Goal: Information Seeking & Learning: Understand process/instructions

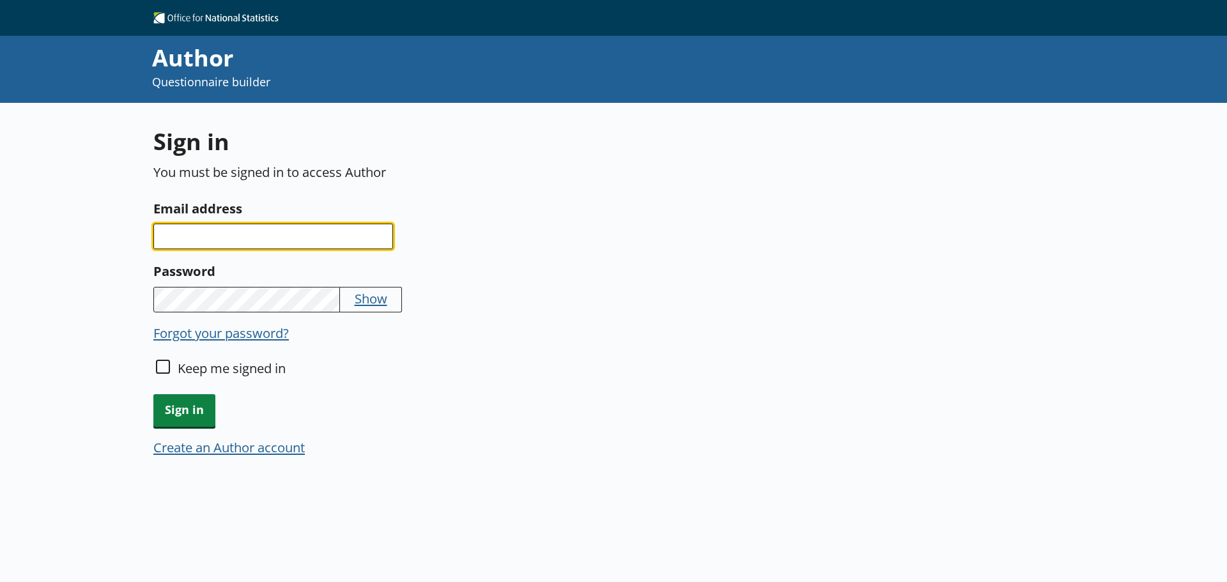
click at [305, 234] on input "Email address" at bounding box center [273, 237] width 240 height 26
type input "[EMAIL_ADDRESS][DOMAIN_NAME]"
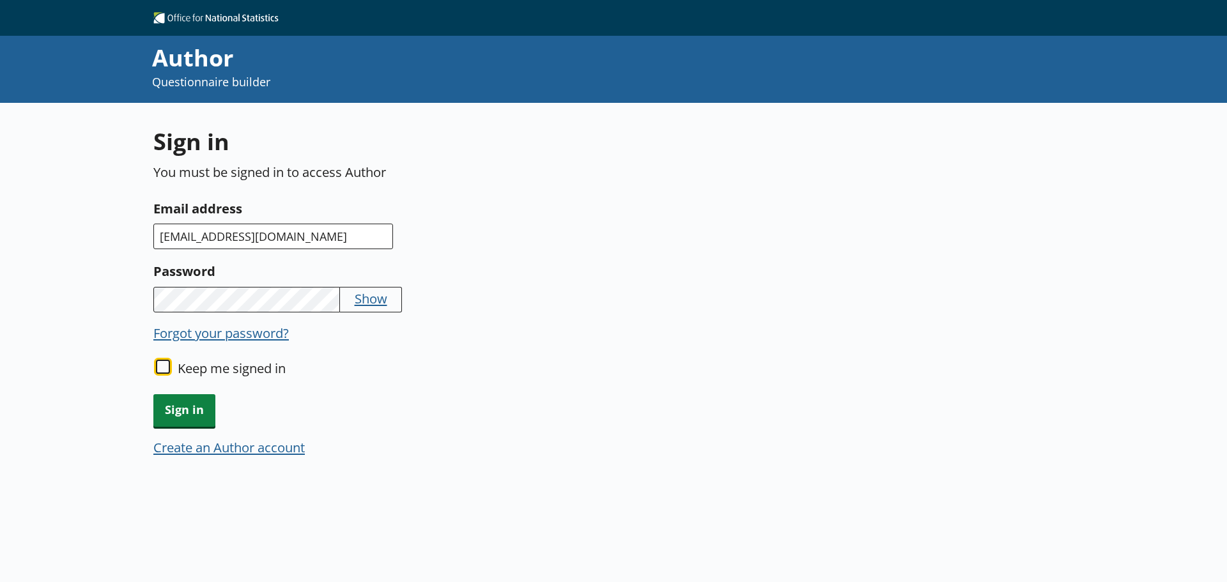
click at [162, 369] on input "Keep me signed in" at bounding box center [163, 367] width 14 height 14
checkbox input "true"
click at [183, 413] on span "Sign in" at bounding box center [184, 410] width 62 height 33
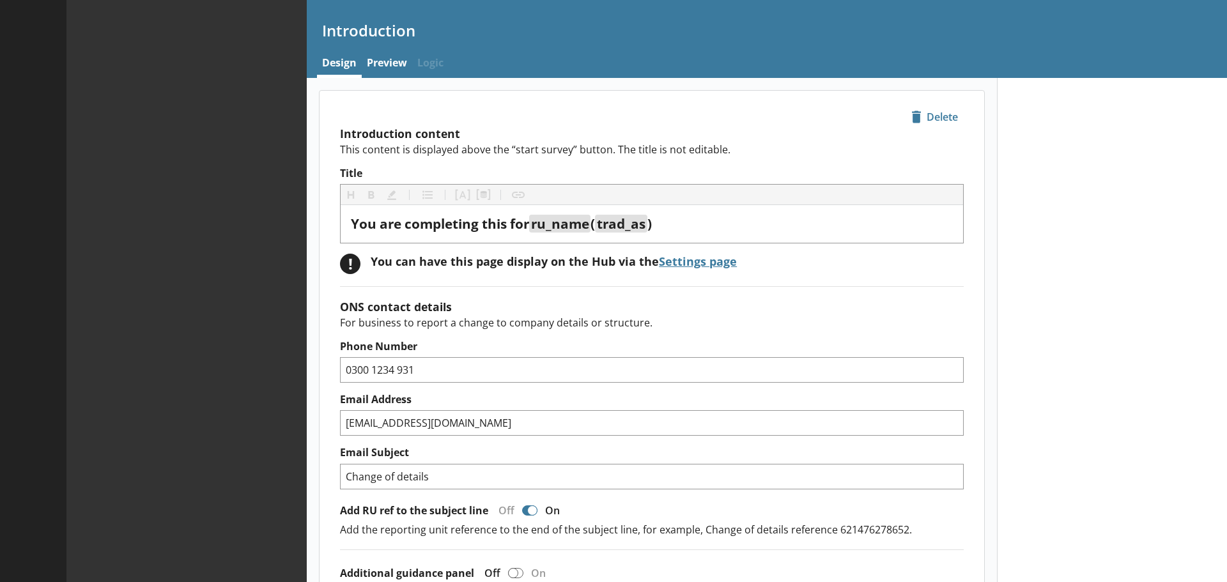
type textarea "x"
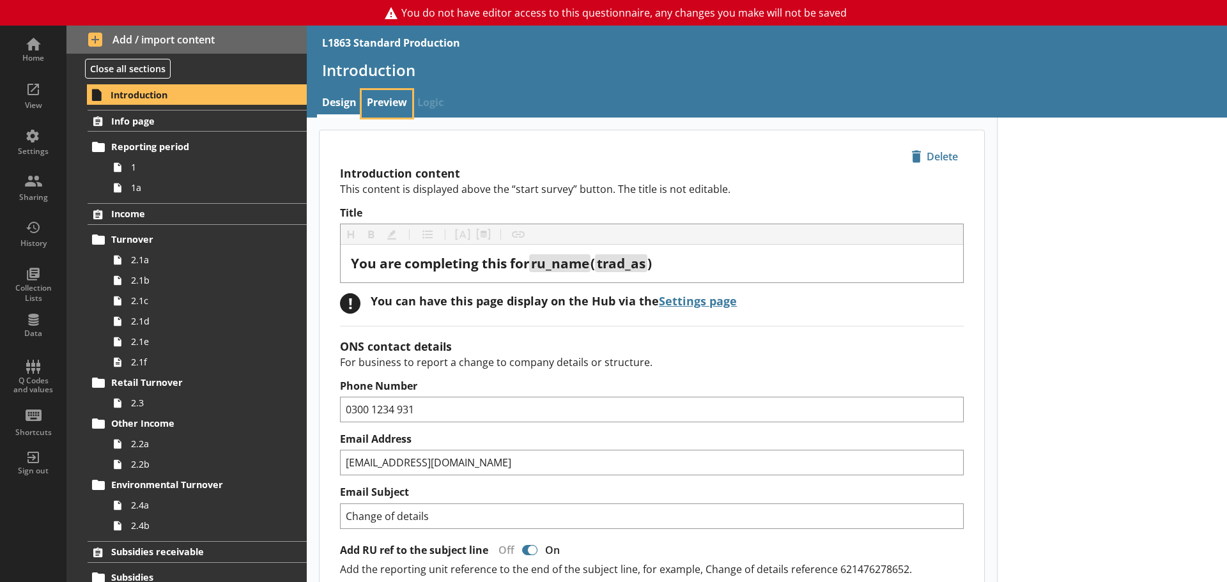
drag, startPoint x: 394, startPoint y: 106, endPoint x: 305, endPoint y: 168, distance: 108.3
click at [394, 106] on link "Preview" at bounding box center [387, 103] width 50 height 27
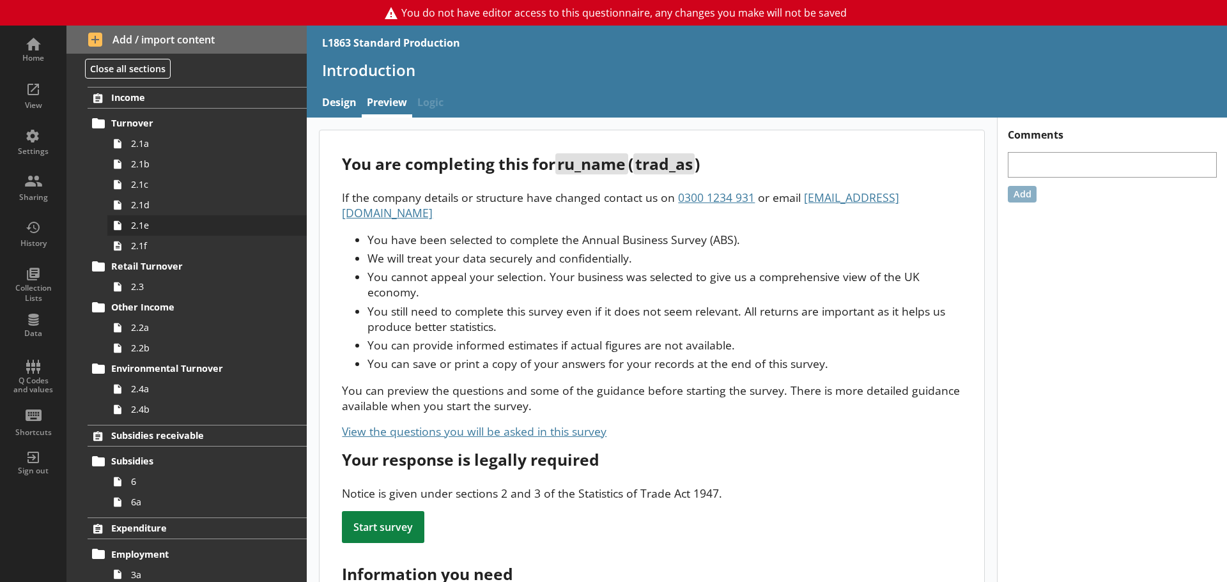
scroll to position [128, 0]
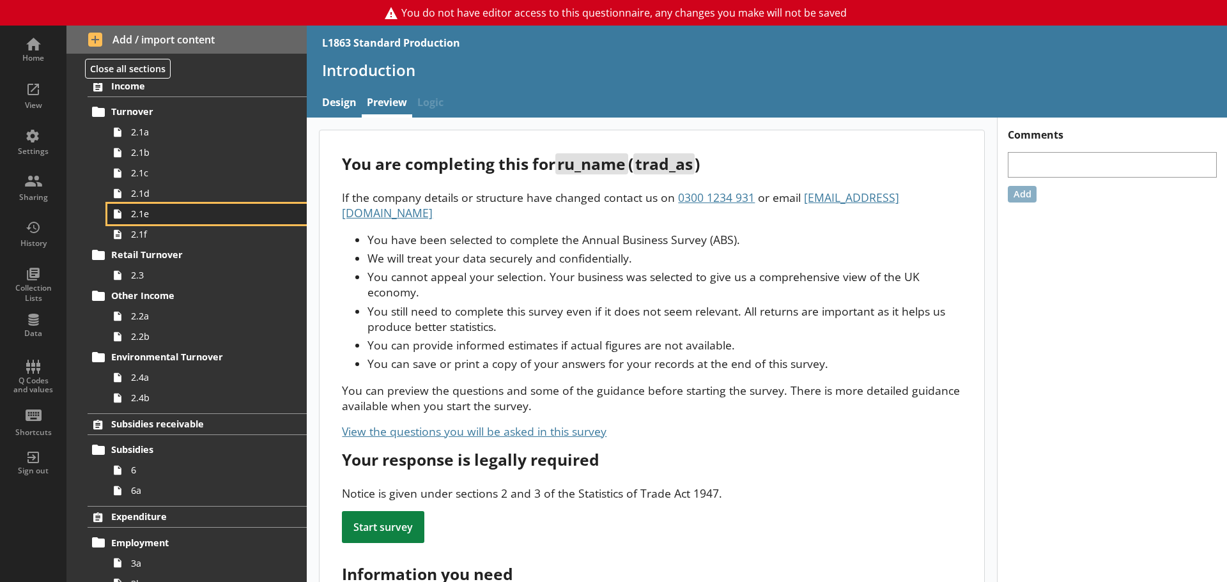
click at [173, 206] on link "2.1e" at bounding box center [206, 214] width 199 height 20
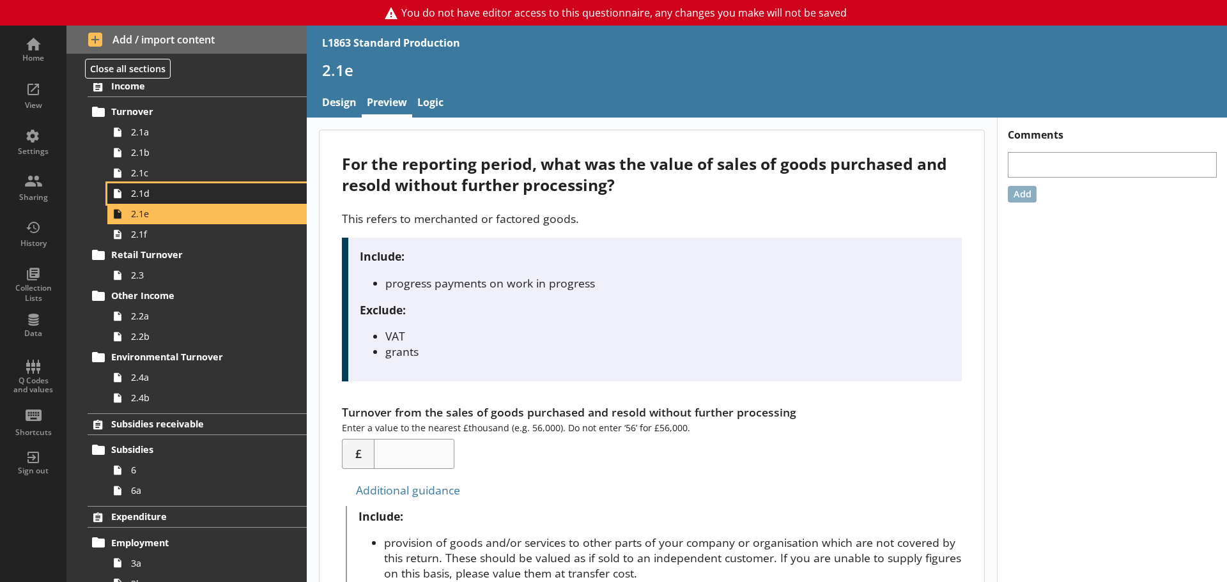
click at [184, 192] on span "2.1d" at bounding box center [202, 193] width 142 height 12
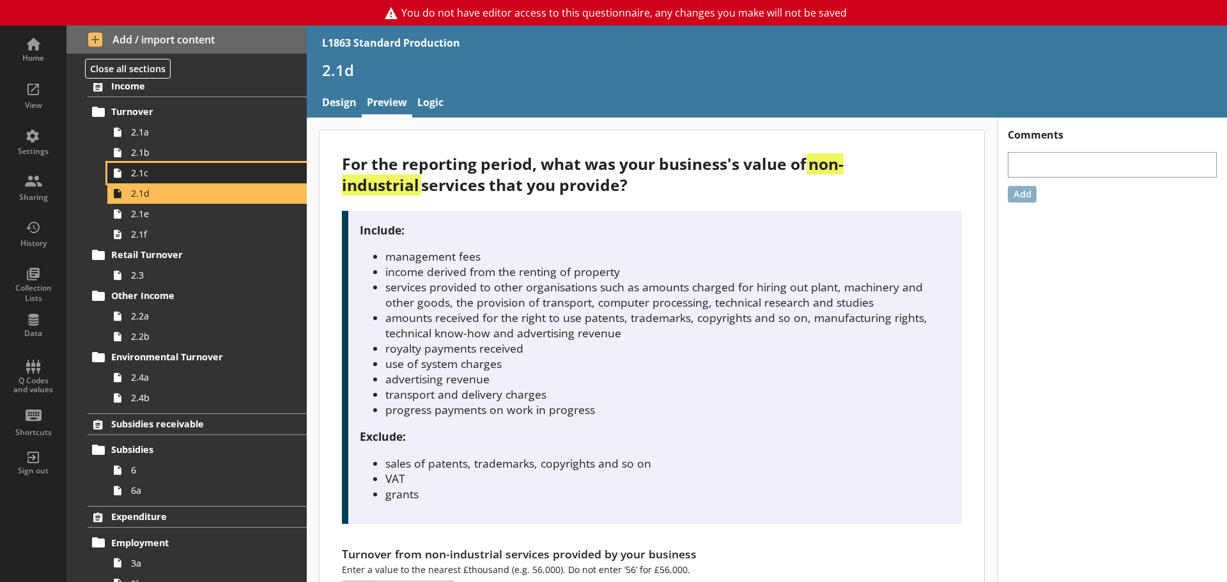
click at [166, 171] on span "2.1c" at bounding box center [202, 173] width 142 height 12
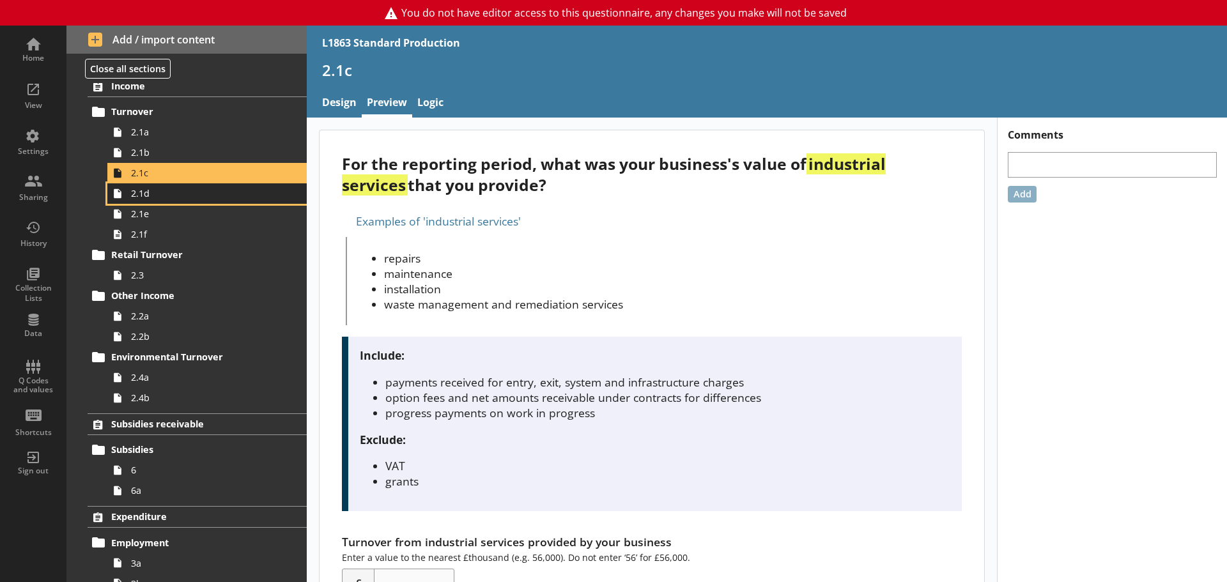
click at [178, 197] on span "2.1d" at bounding box center [202, 193] width 142 height 12
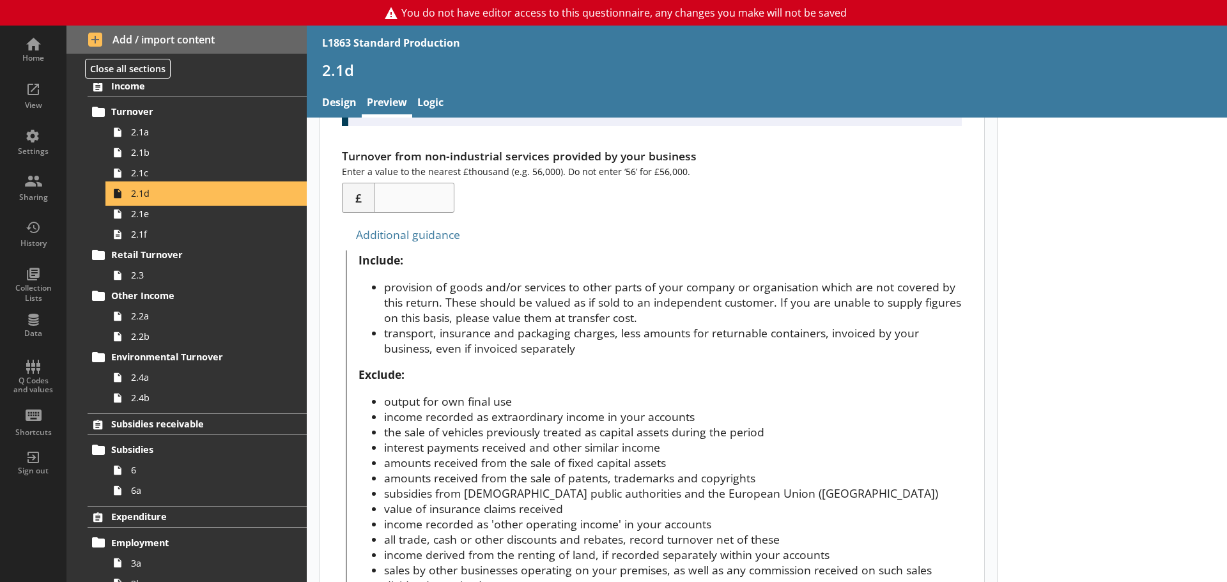
scroll to position [385, 0]
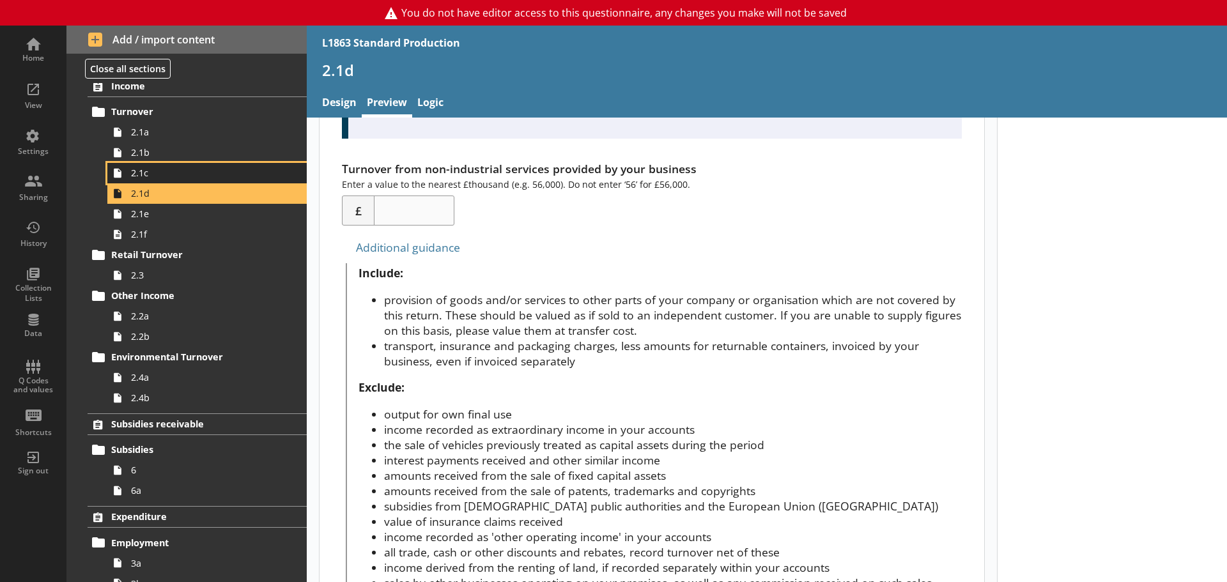
click at [158, 175] on span "2.1c" at bounding box center [202, 173] width 142 height 12
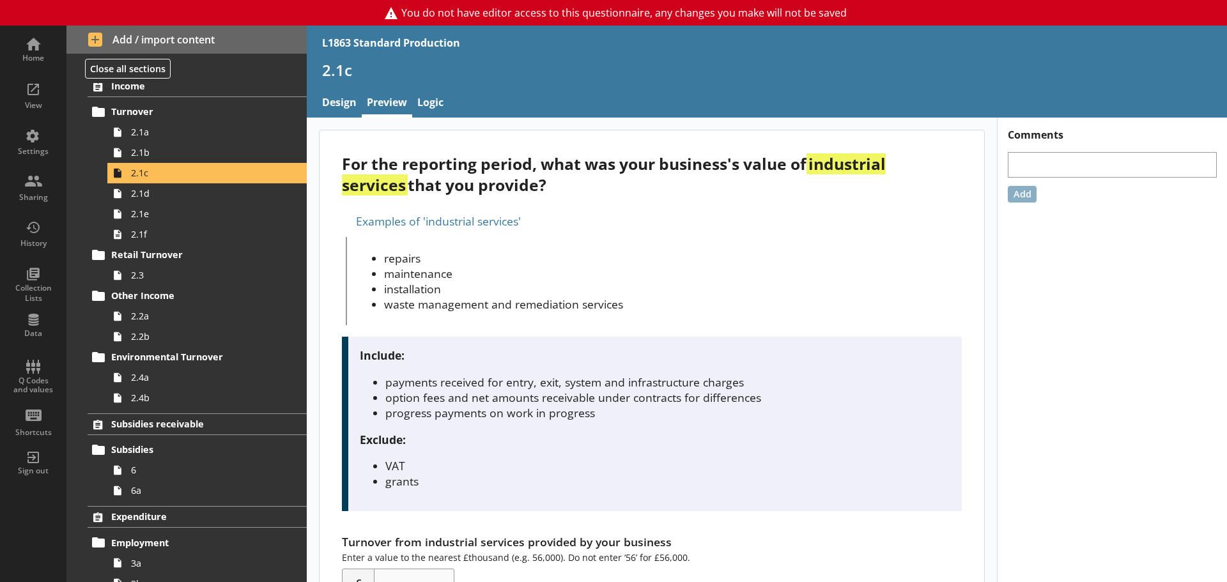
click at [749, 275] on li "maintenance" at bounding box center [673, 273] width 578 height 15
drag, startPoint x: 385, startPoint y: 257, endPoint x: 656, endPoint y: 300, distance: 274.4
click at [656, 300] on ul "repairs maintenance installation waste management and remediation services" at bounding box center [659, 280] width 603 height 61
click at [656, 300] on li "waste management and remediation services" at bounding box center [673, 303] width 578 height 15
drag, startPoint x: 634, startPoint y: 305, endPoint x: 406, endPoint y: 286, distance: 228.9
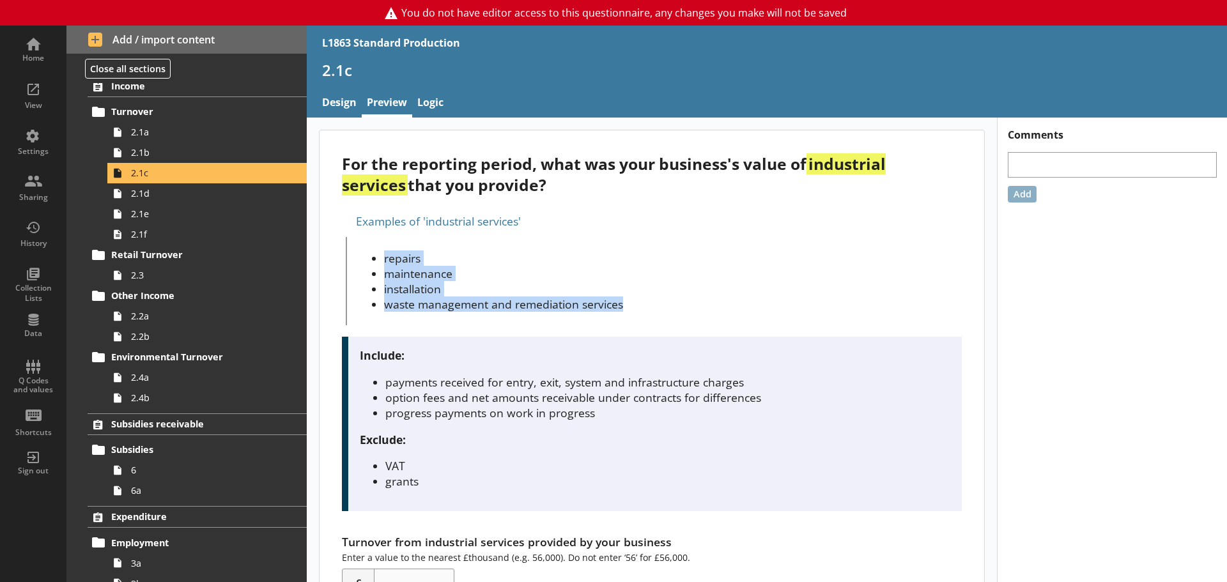
click at [362, 259] on ul "repairs maintenance installation waste management and remediation services" at bounding box center [659, 280] width 603 height 61
click at [450, 311] on li "waste management and remediation services" at bounding box center [673, 303] width 578 height 15
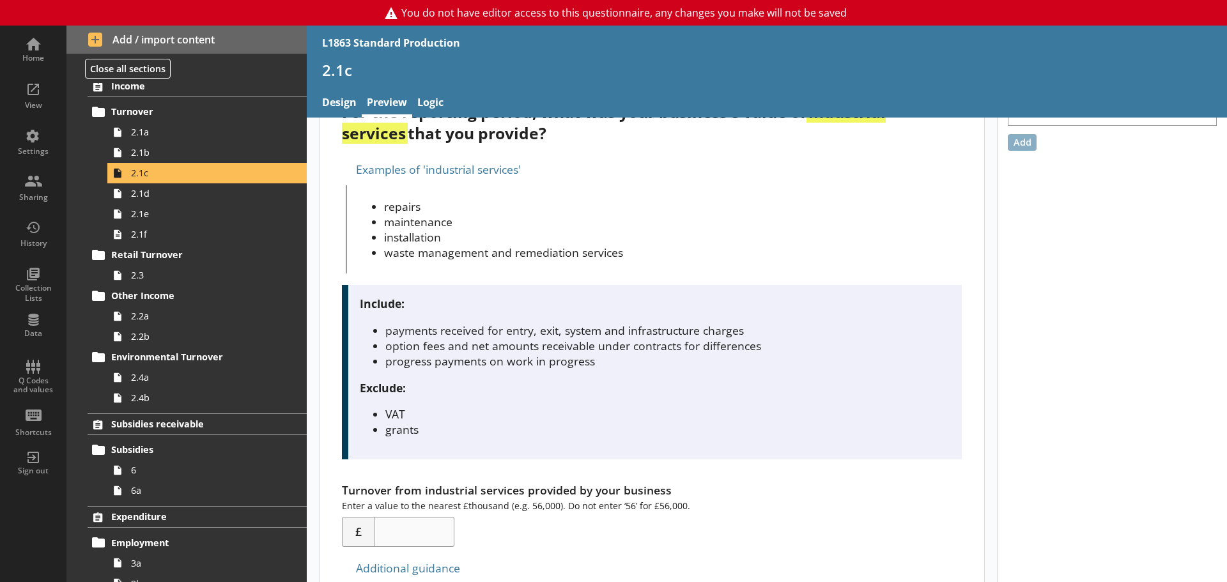
scroll to position [128, 0]
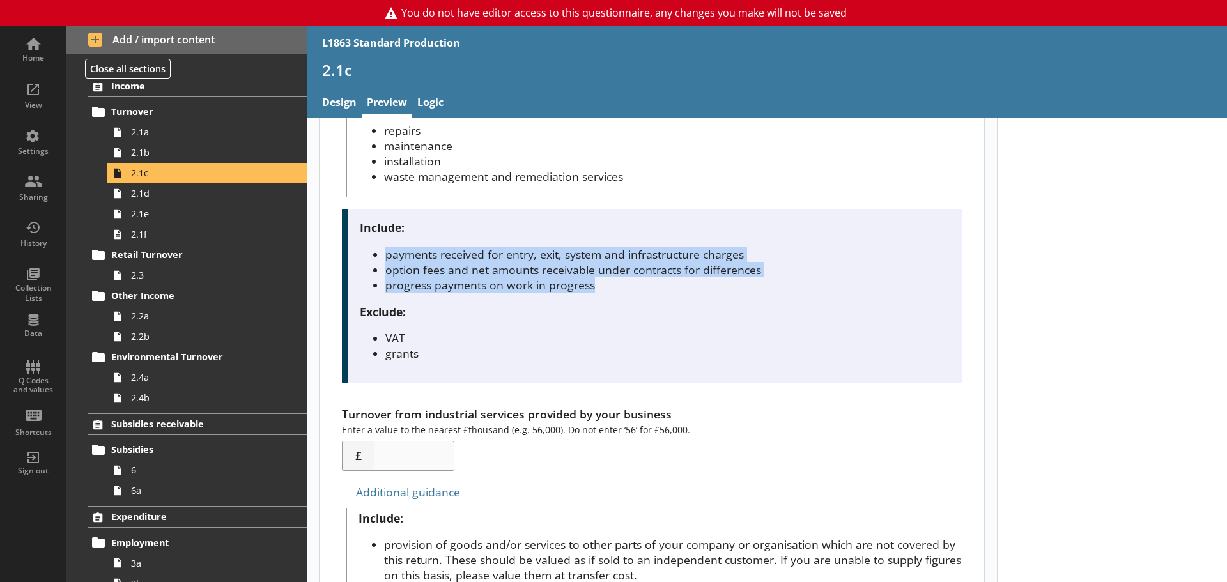
drag, startPoint x: 385, startPoint y: 247, endPoint x: 617, endPoint y: 288, distance: 236.1
click at [617, 288] on ul "payments received for entry, exit, system and infrastructure charges option fee…" at bounding box center [655, 270] width 590 height 46
click at [619, 289] on li "progress payments on work in progress" at bounding box center [667, 284] width 565 height 15
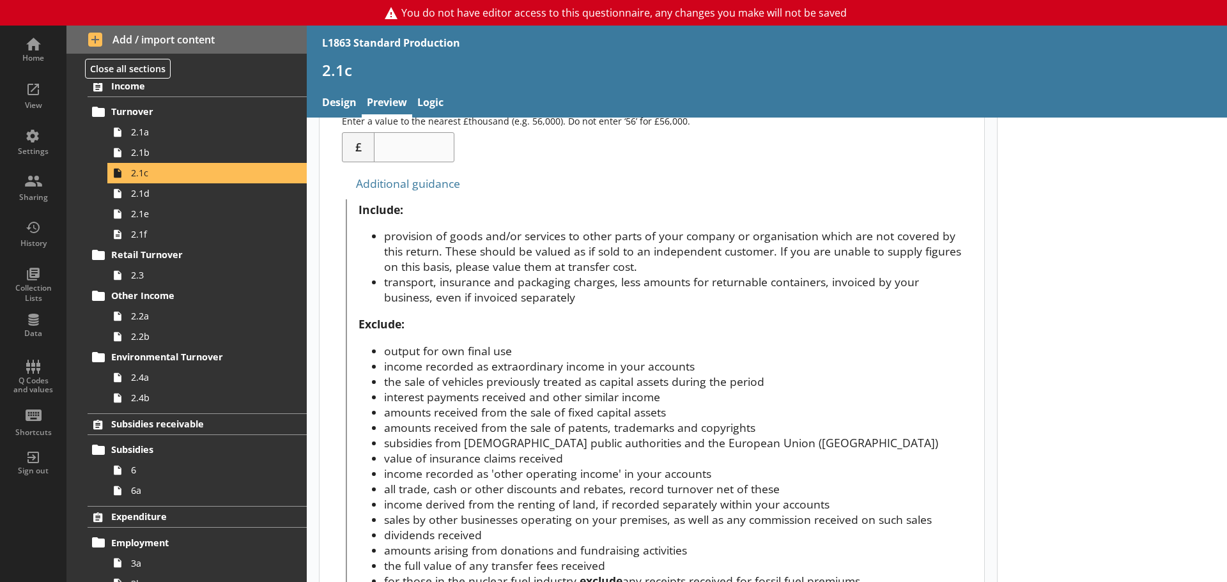
scroll to position [500, 0]
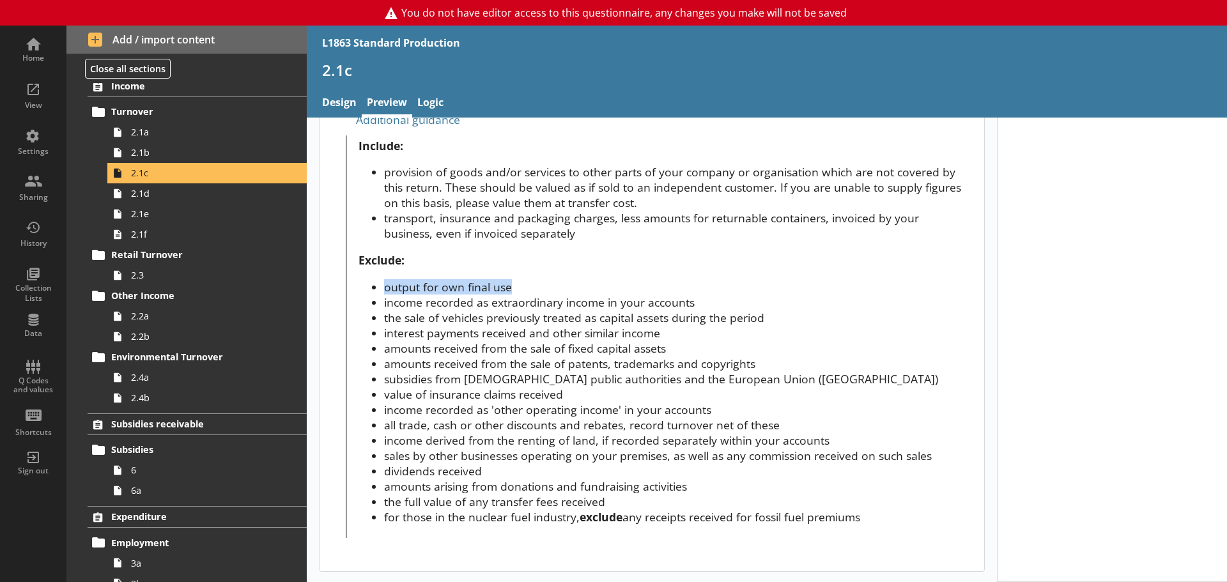
drag, startPoint x: 386, startPoint y: 289, endPoint x: 519, endPoint y: 289, distance: 132.9
click at [519, 289] on li "output for own final use" at bounding box center [673, 286] width 578 height 15
click at [520, 289] on li "output for own final use" at bounding box center [673, 286] width 578 height 15
drag, startPoint x: 556, startPoint y: 290, endPoint x: 376, endPoint y: 286, distance: 180.9
click at [384, 286] on li "output for own final use" at bounding box center [673, 286] width 578 height 15
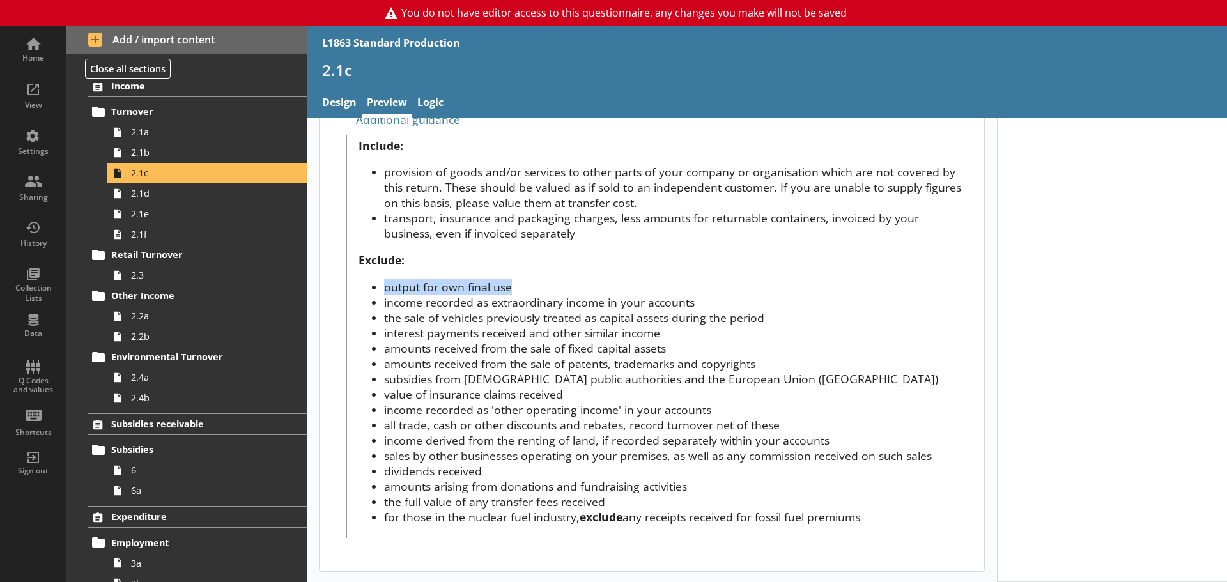
click at [385, 290] on li "output for own final use" at bounding box center [673, 286] width 578 height 15
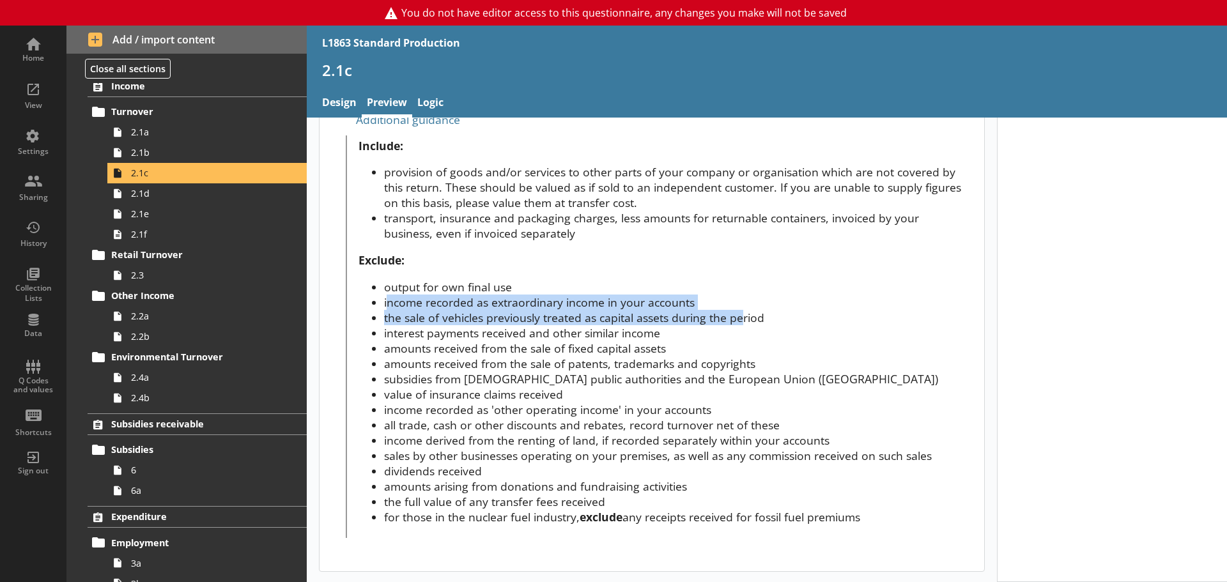
drag, startPoint x: 387, startPoint y: 302, endPoint x: 743, endPoint y: 313, distance: 356.7
click at [743, 313] on ul "output for own final use income recorded as extraordinary income in your accoun…" at bounding box center [659, 401] width 603 height 245
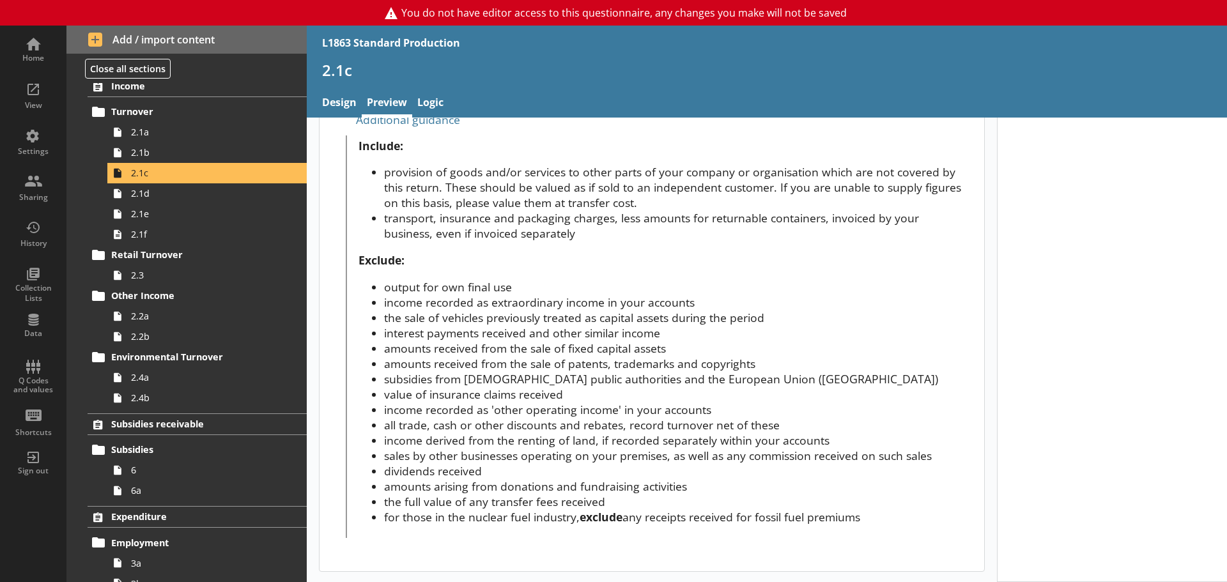
click at [760, 320] on li "the sale of vehicles previously treated as capital assets during the period" at bounding box center [673, 317] width 578 height 15
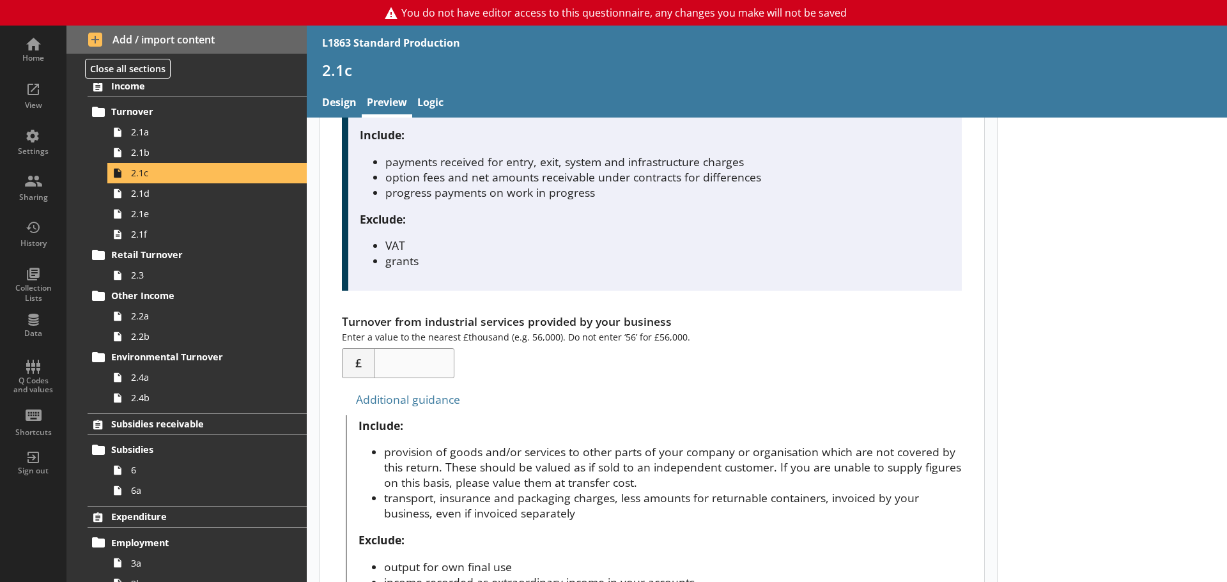
scroll to position [256, 0]
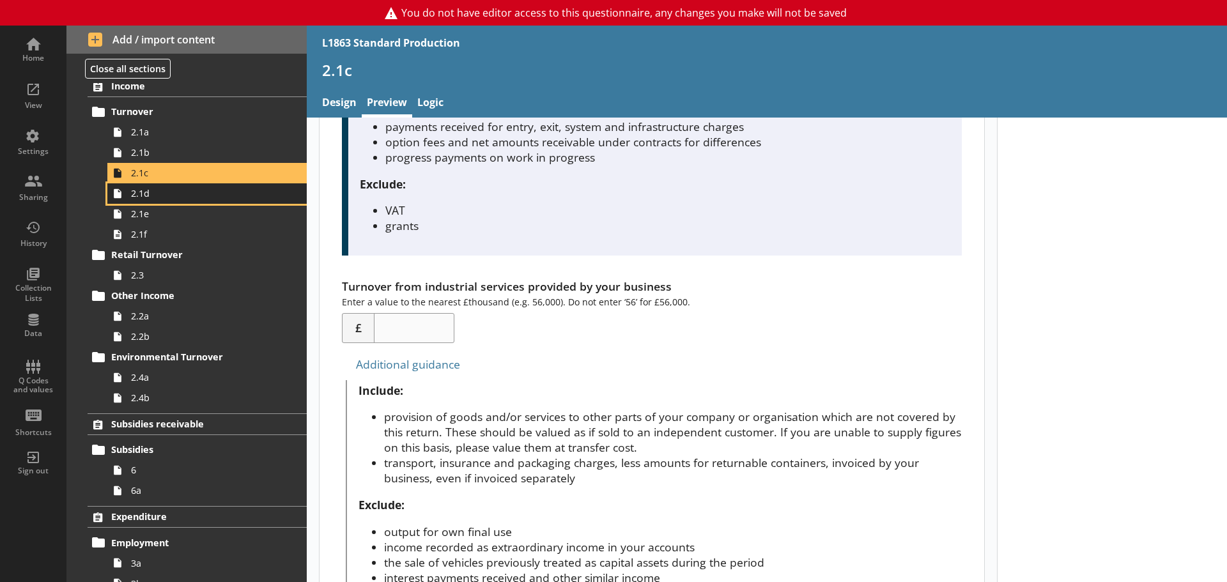
click at [142, 196] on span "2.1d" at bounding box center [202, 193] width 142 height 12
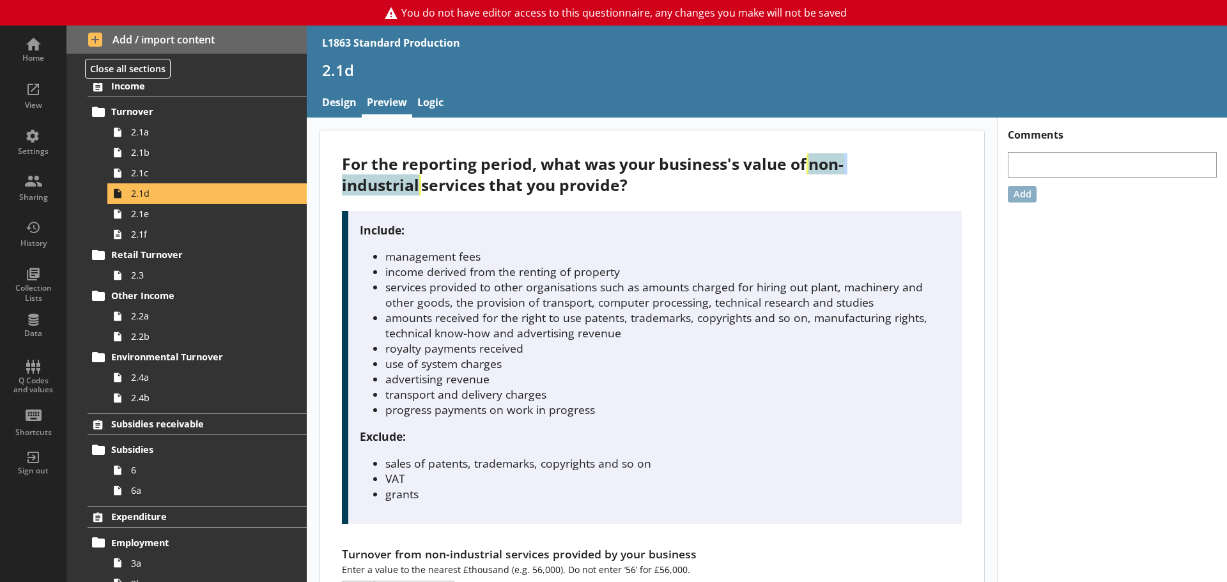
drag, startPoint x: 815, startPoint y: 165, endPoint x: 942, endPoint y: 169, distance: 126.5
click at [942, 169] on div "For the reporting period, what was your business's value of non-industrial serv…" at bounding box center [651, 174] width 619 height 42
click at [861, 180] on div "For the reporting period, what was your business's value of non-industrial serv…" at bounding box center [651, 174] width 619 height 42
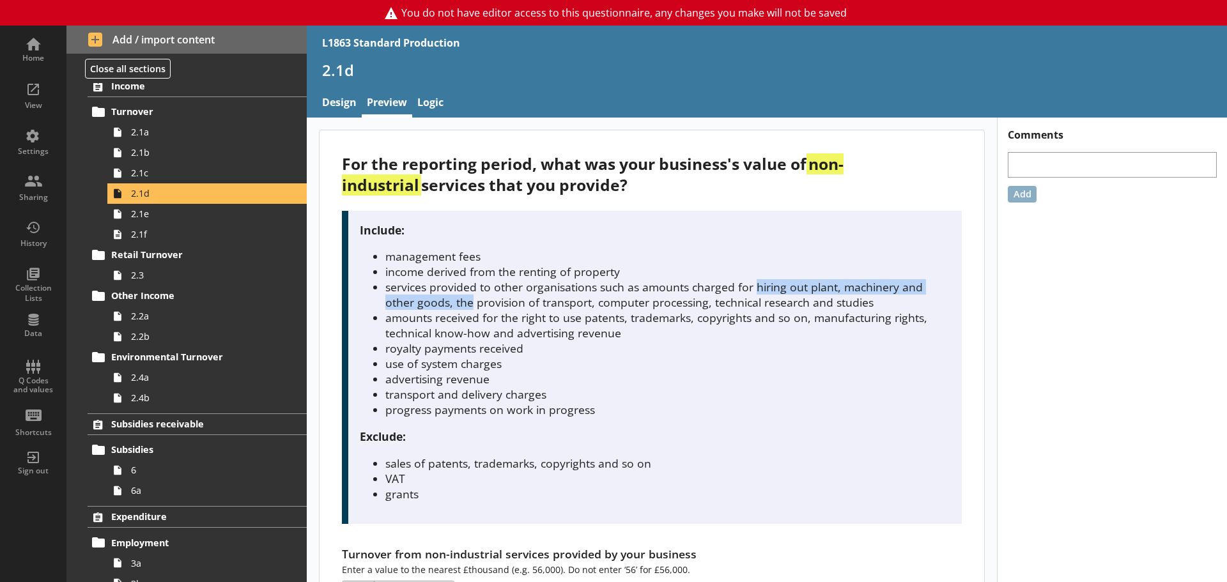
drag, startPoint x: 755, startPoint y: 286, endPoint x: 470, endPoint y: 309, distance: 285.2
click at [470, 309] on li "services provided to other organisations such as amounts charged for hiring out…" at bounding box center [667, 294] width 565 height 31
click at [482, 309] on li "services provided to other organisations such as amounts charged for hiring out…" at bounding box center [667, 294] width 565 height 31
drag, startPoint x: 458, startPoint y: 300, endPoint x: 589, endPoint y: 309, distance: 131.2
click at [589, 309] on li "services provided to other organisations such as amounts charged for hiring out…" at bounding box center [667, 294] width 565 height 31
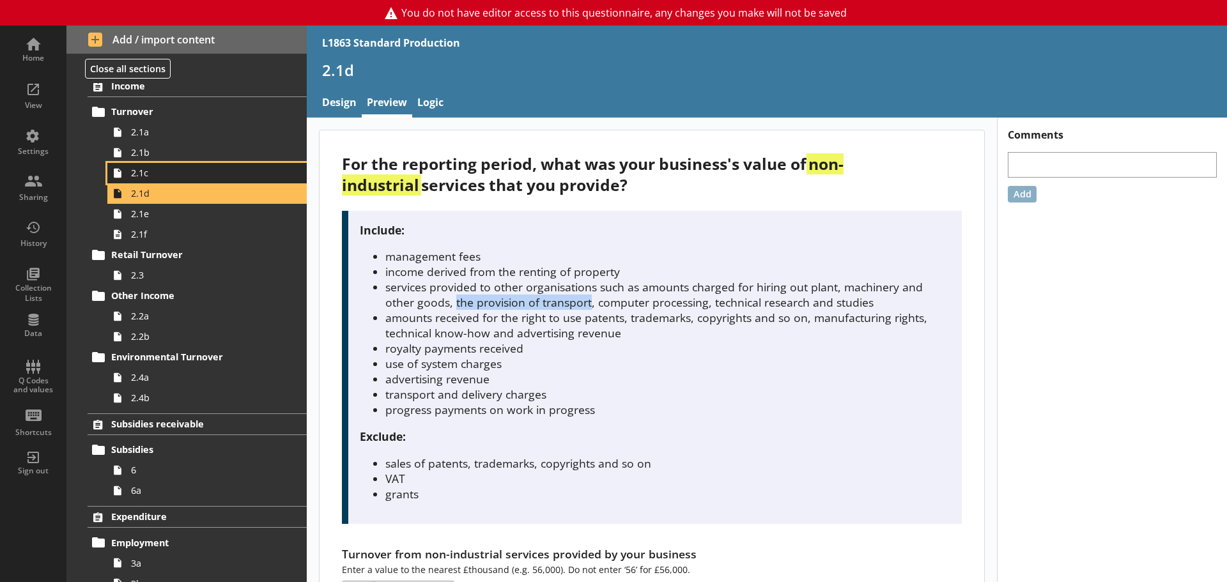
click at [208, 174] on span "2.1c" at bounding box center [202, 173] width 142 height 12
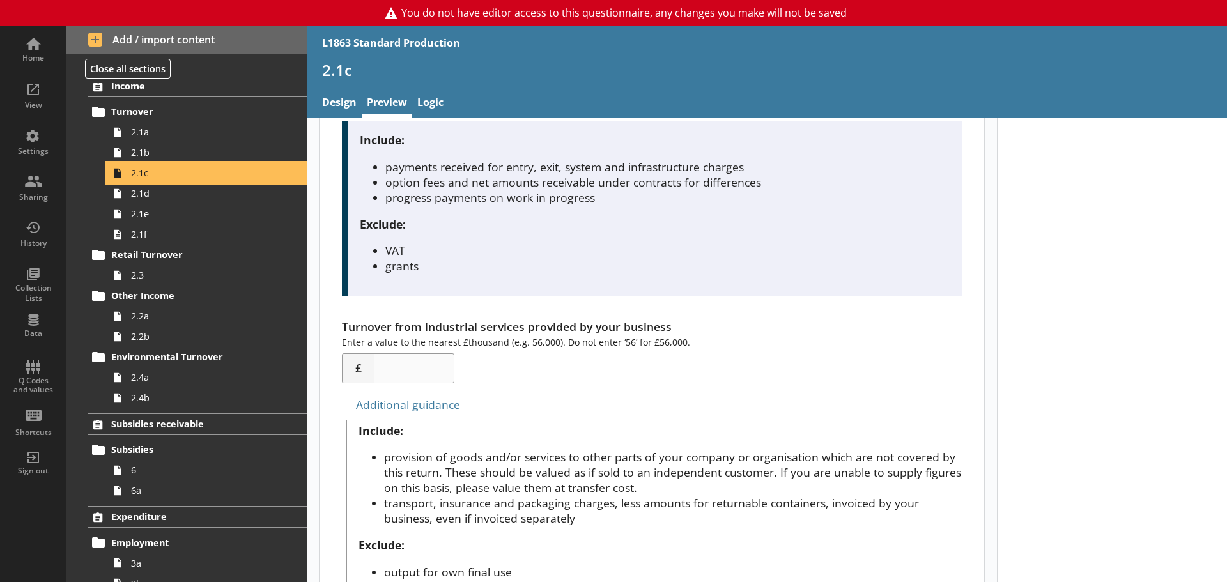
scroll to position [319, 0]
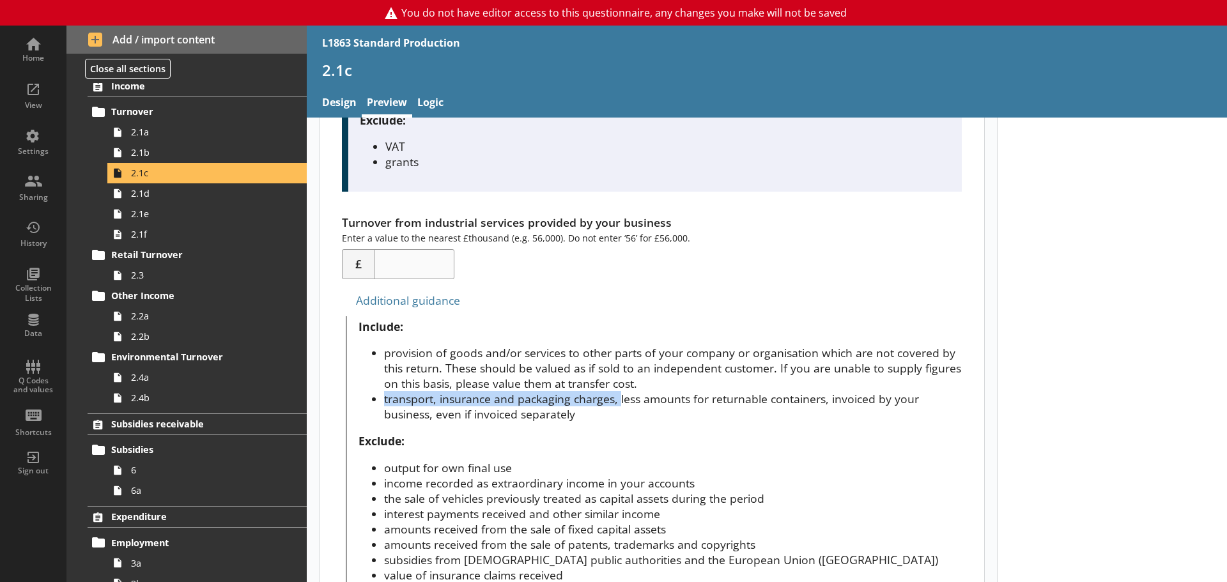
drag, startPoint x: 386, startPoint y: 400, endPoint x: 618, endPoint y: 398, distance: 231.9
click at [618, 398] on li "transport, insurance and packaging charges, less amounts for returnable contain…" at bounding box center [673, 406] width 578 height 31
click at [186, 194] on span "2.1d" at bounding box center [202, 193] width 142 height 12
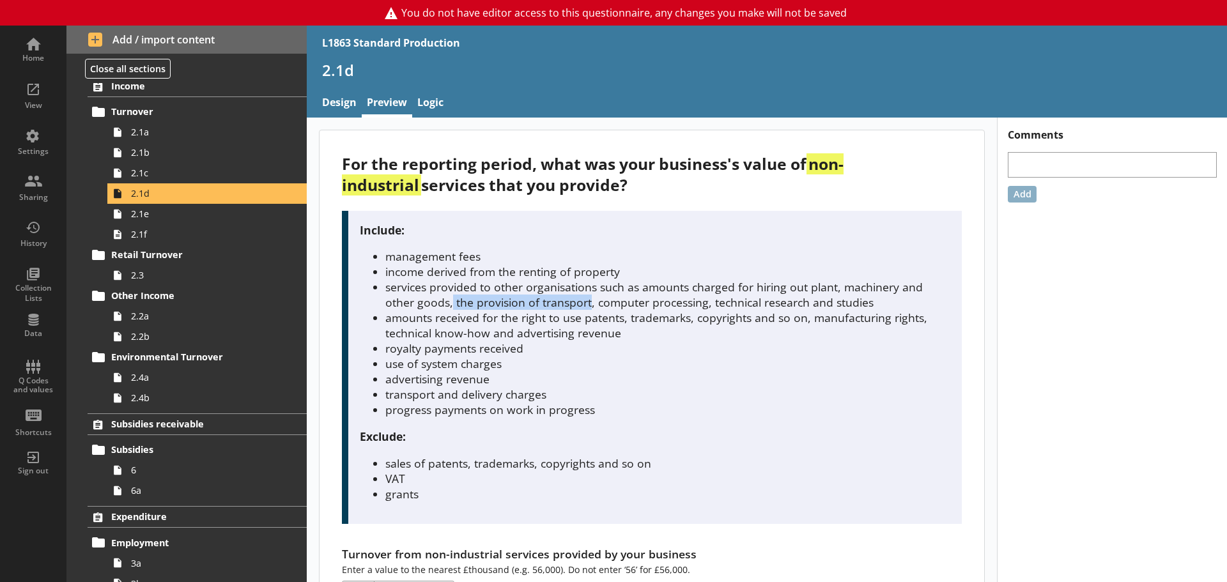
drag, startPoint x: 452, startPoint y: 300, endPoint x: 590, endPoint y: 298, distance: 138.0
click at [590, 298] on li "services provided to other organisations such as amounts charged for hiring out…" at bounding box center [667, 294] width 565 height 31
click at [545, 339] on li "amounts received for the right to use patents, trademarks, copyrights and so on…" at bounding box center [667, 325] width 565 height 31
drag, startPoint x: 550, startPoint y: 397, endPoint x: 390, endPoint y: 396, distance: 159.7
click at [390, 396] on li "transport and delivery charges" at bounding box center [667, 394] width 565 height 15
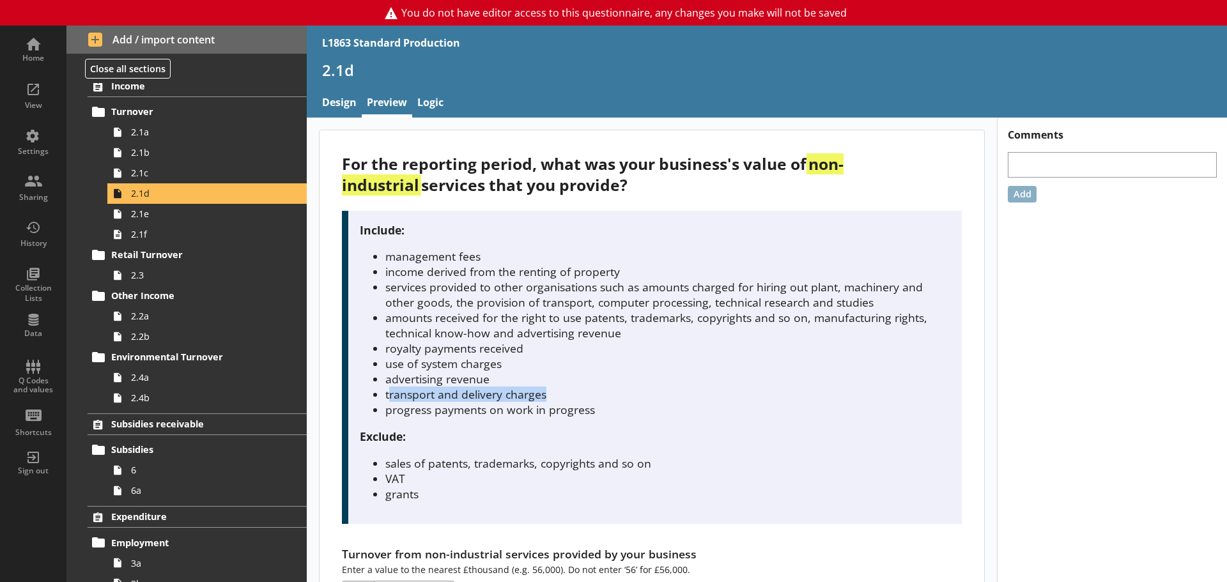
click at [462, 395] on li "transport and delivery charges" at bounding box center [667, 394] width 565 height 15
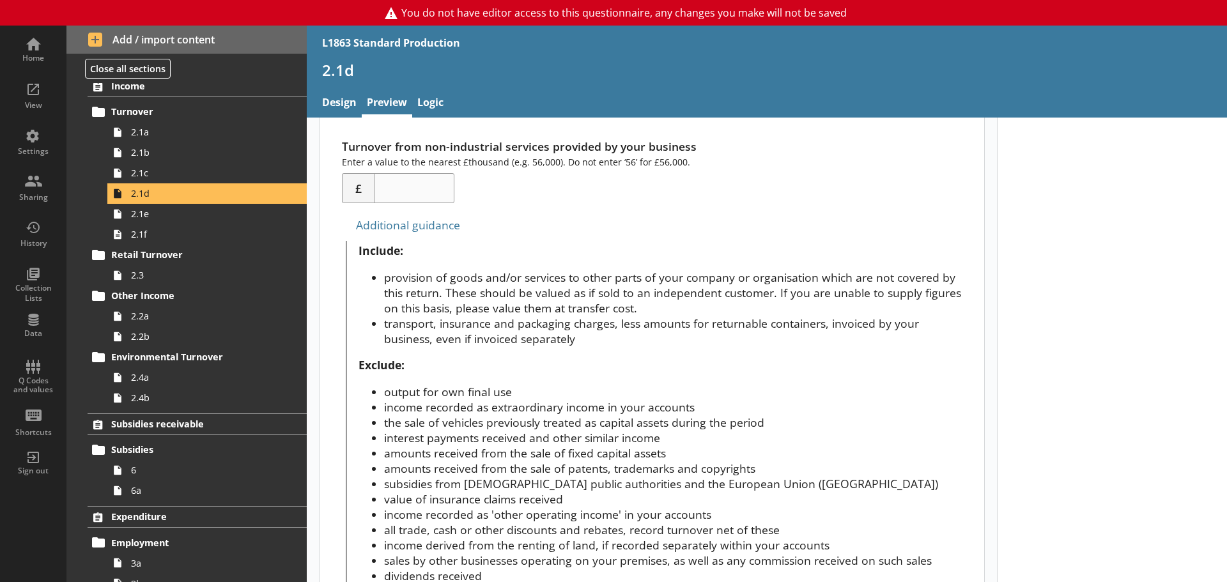
scroll to position [257, 0]
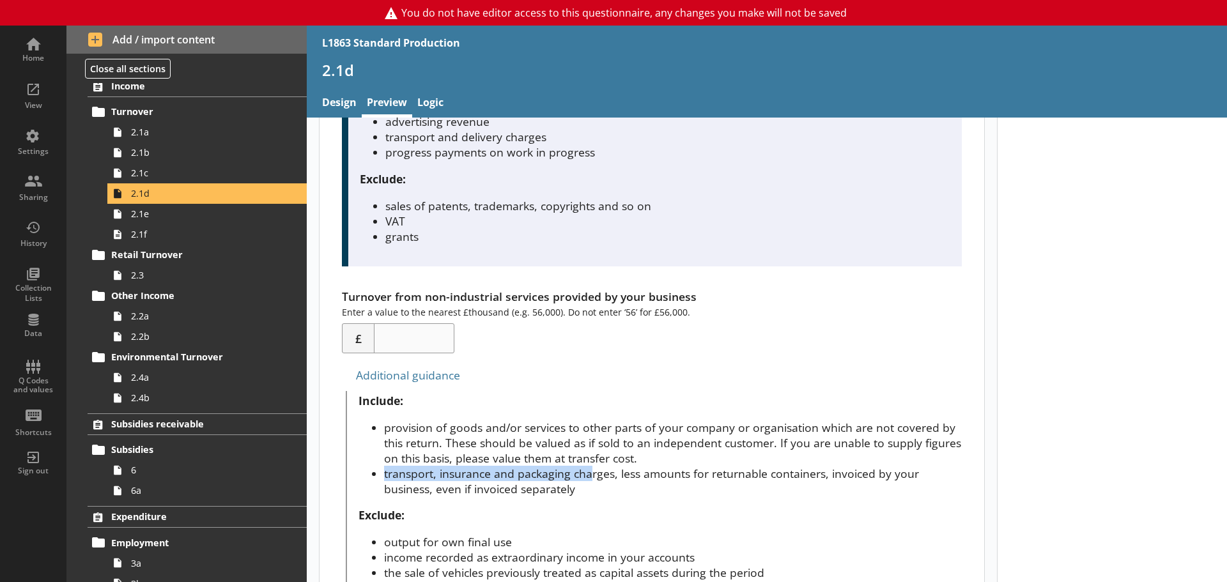
drag, startPoint x: 383, startPoint y: 474, endPoint x: 592, endPoint y: 469, distance: 208.3
click at [592, 469] on li "transport, insurance and packaging charges, less amounts for returnable contain…" at bounding box center [673, 481] width 578 height 31
click at [486, 475] on li "transport, insurance and packaging charges, less amounts for returnable contain…" at bounding box center [673, 481] width 578 height 31
click at [196, 178] on span "2.1c" at bounding box center [202, 173] width 142 height 12
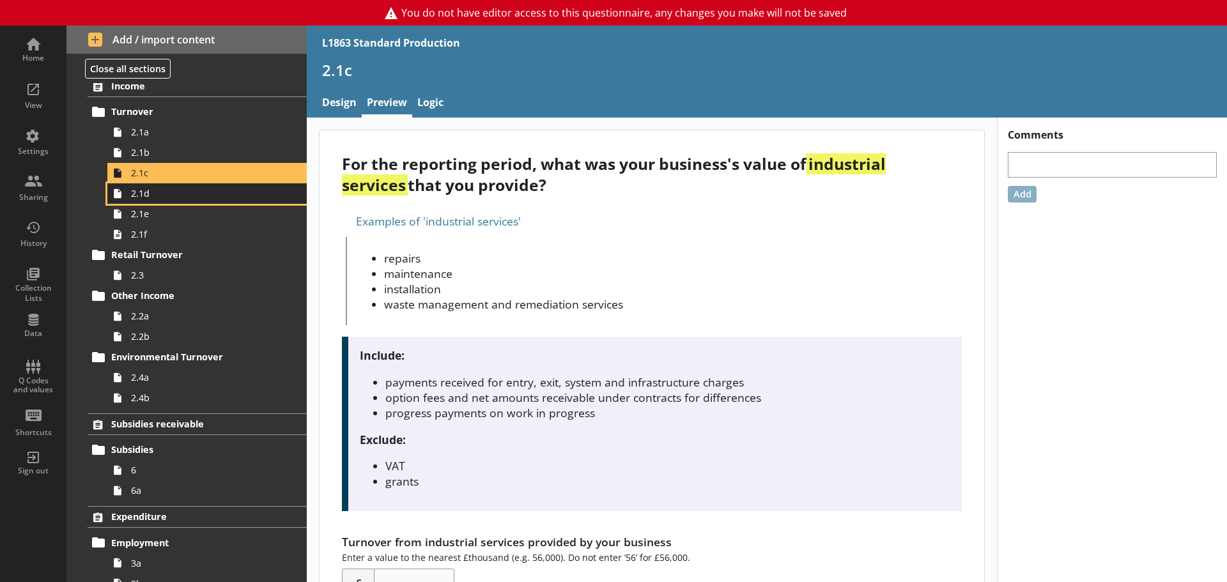
click at [155, 197] on span "2.1d" at bounding box center [202, 193] width 142 height 12
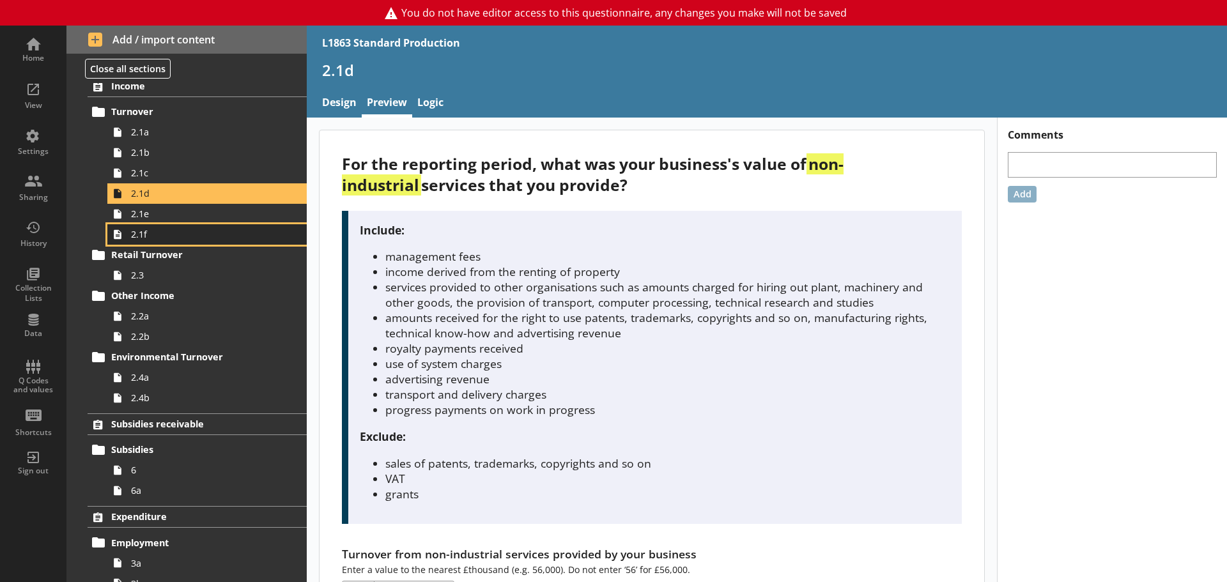
click at [134, 238] on span "2.1f" at bounding box center [202, 234] width 142 height 12
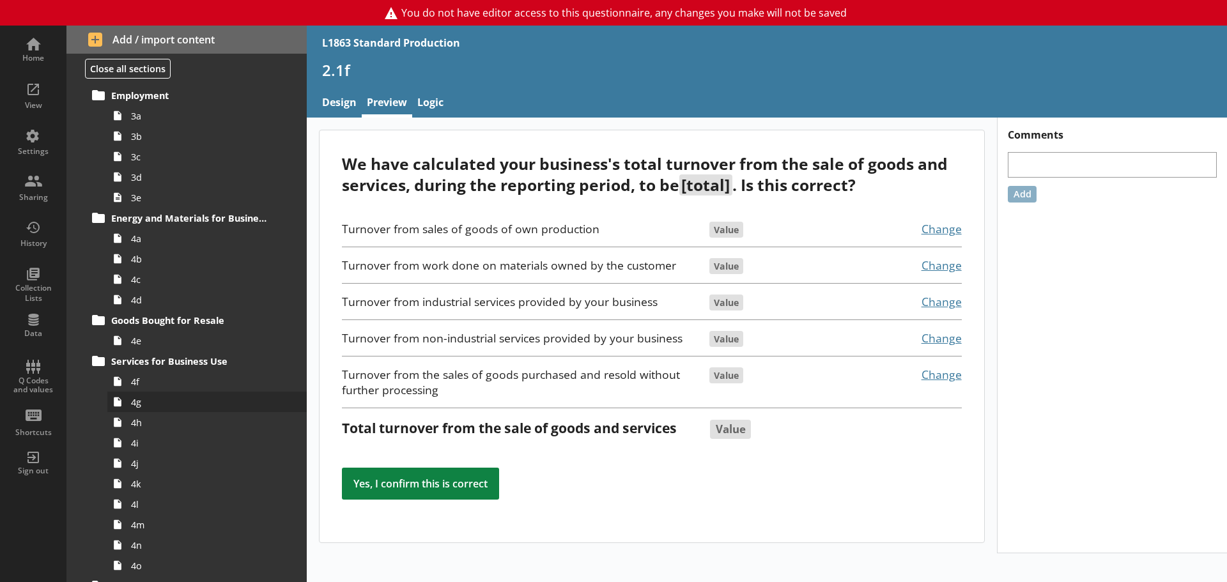
scroll to position [192, 0]
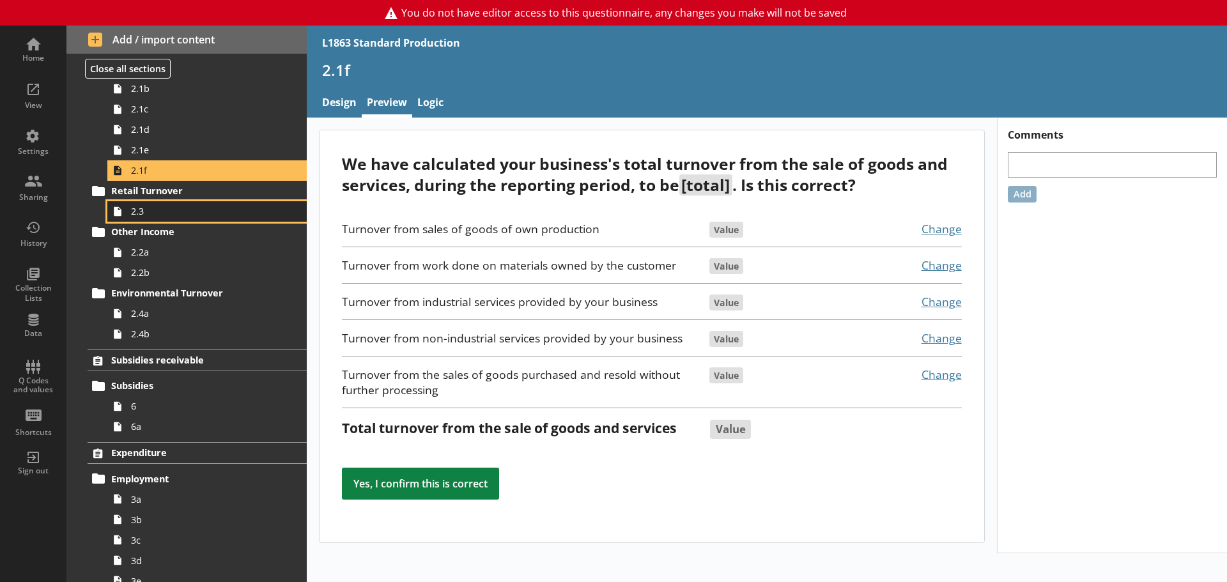
click at [148, 213] on span "2.3" at bounding box center [202, 211] width 142 height 12
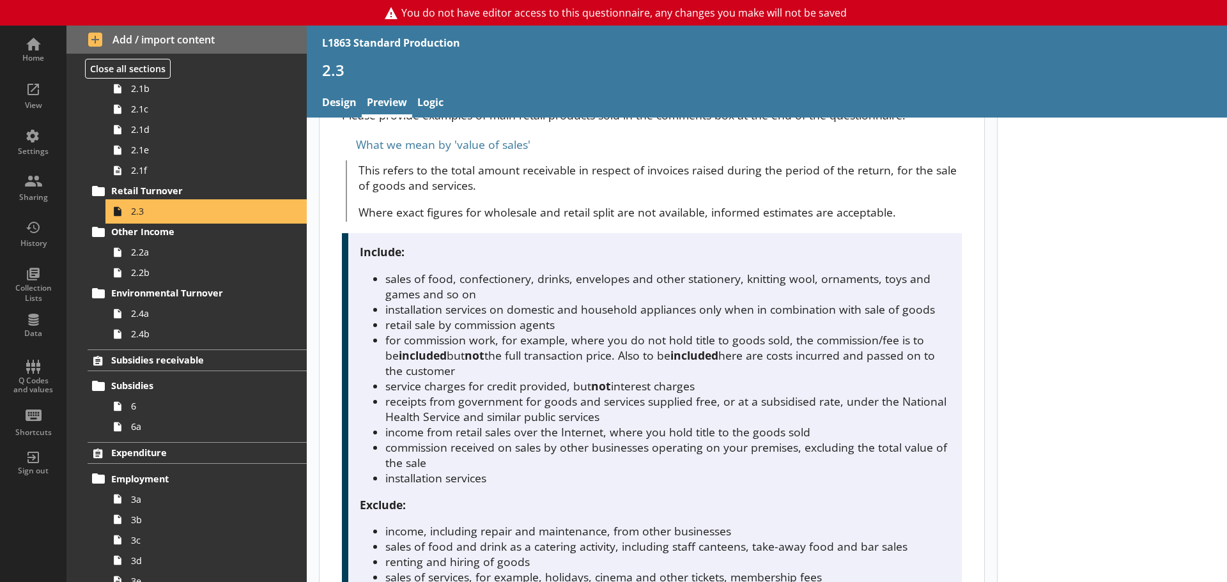
scroll to position [64, 0]
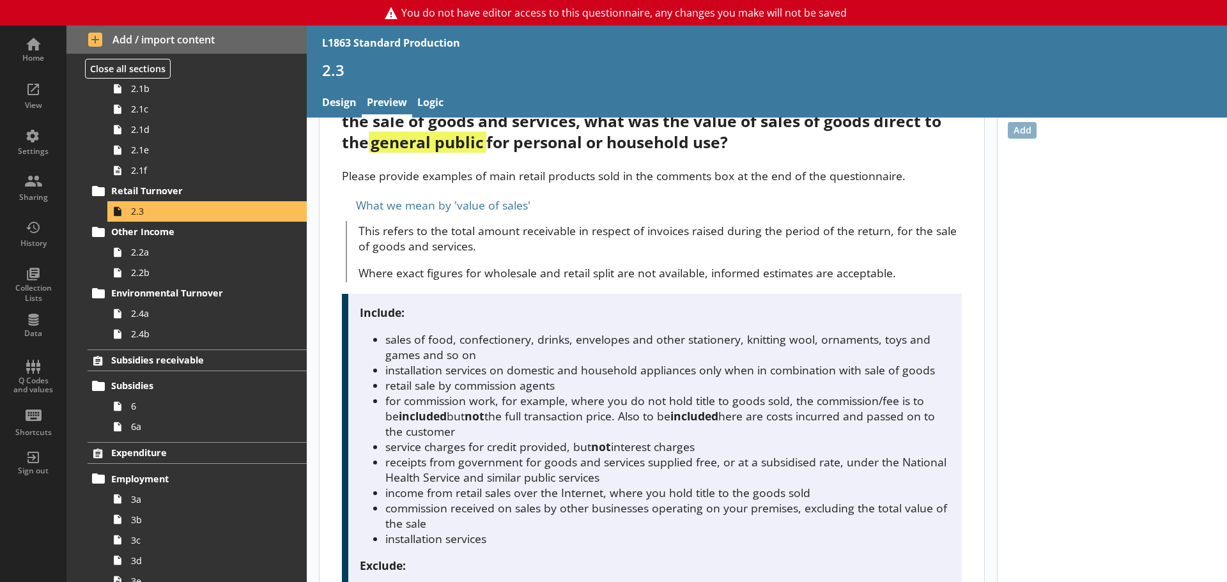
click at [514, 263] on span "This refers to the total amount receivable in respect of invoices raised during…" at bounding box center [659, 252] width 603 height 58
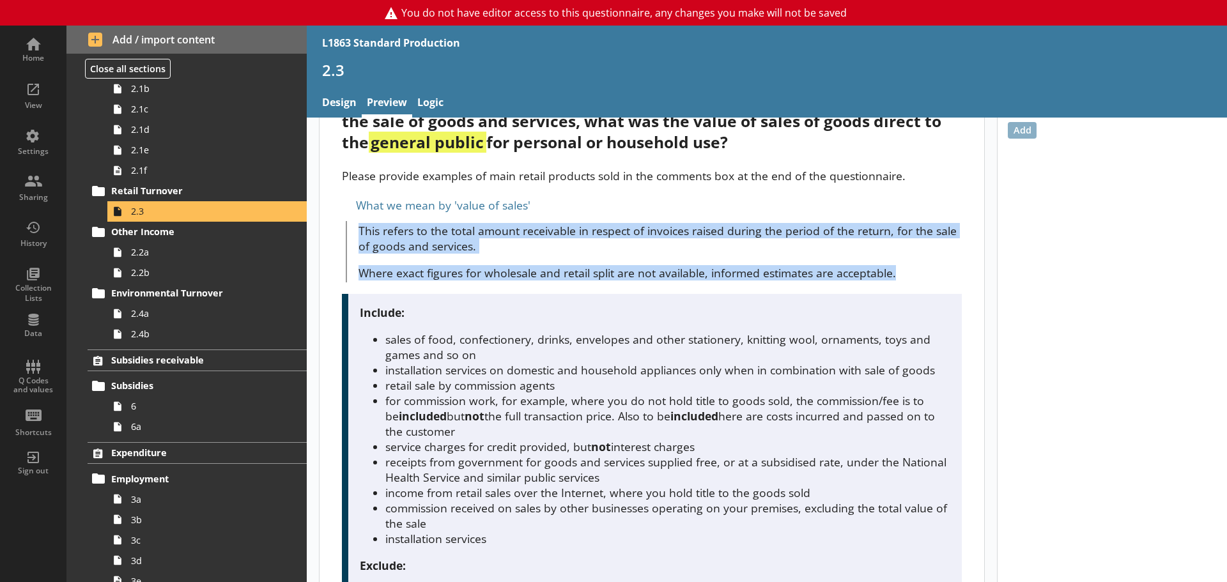
drag, startPoint x: 360, startPoint y: 230, endPoint x: 903, endPoint y: 269, distance: 545.1
click at [903, 269] on span "This refers to the total amount receivable in respect of invoices raised during…" at bounding box center [659, 252] width 603 height 58
click at [903, 269] on p "Where exact figures for wholesale and retail split are not available, informed …" at bounding box center [659, 272] width 603 height 15
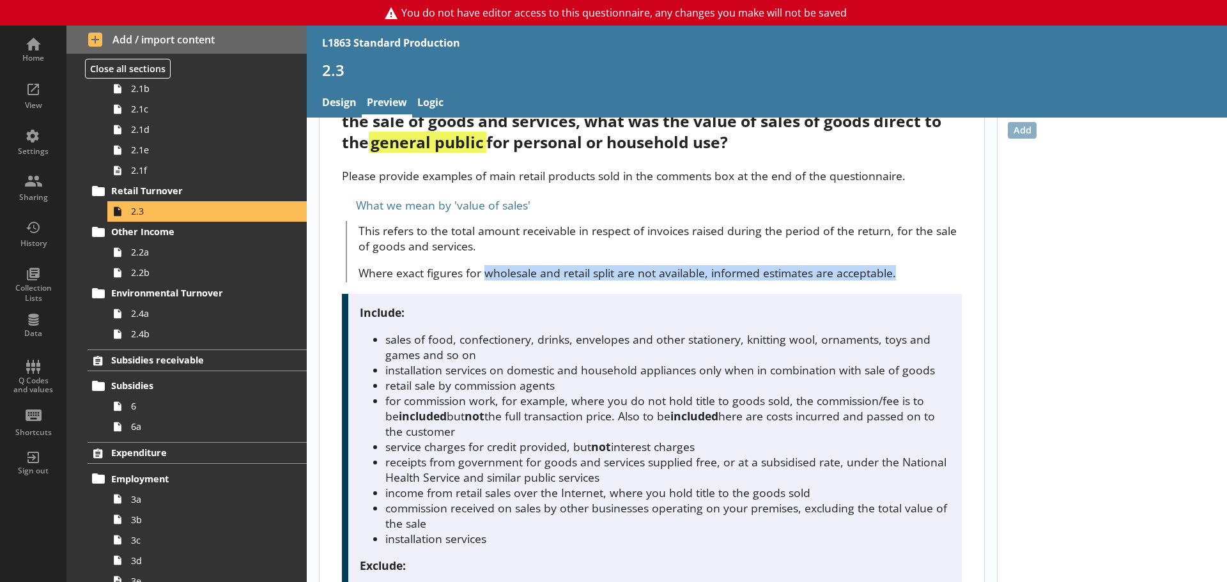
drag, startPoint x: 910, startPoint y: 273, endPoint x: 500, endPoint y: 262, distance: 409.7
click at [500, 262] on span "This refers to the total amount receivable in respect of invoices raised during…" at bounding box center [659, 252] width 603 height 58
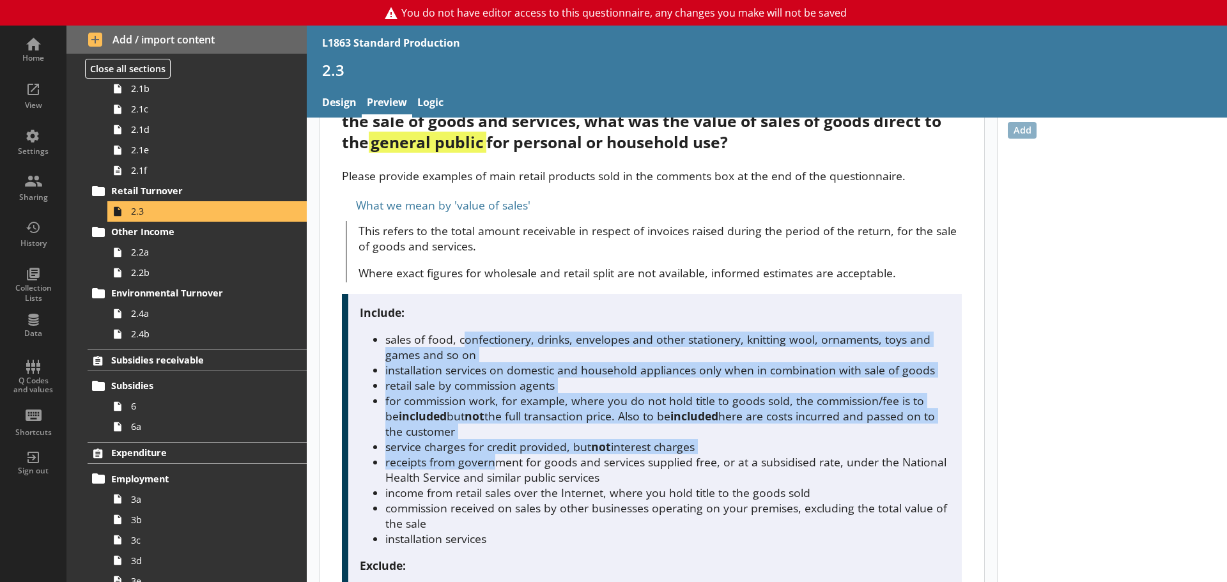
drag, startPoint x: 461, startPoint y: 336, endPoint x: 498, endPoint y: 457, distance: 126.3
click at [498, 457] on ul "sales of food, confectionery, drinks, envelopes and other stationery, knitting …" at bounding box center [655, 439] width 590 height 215
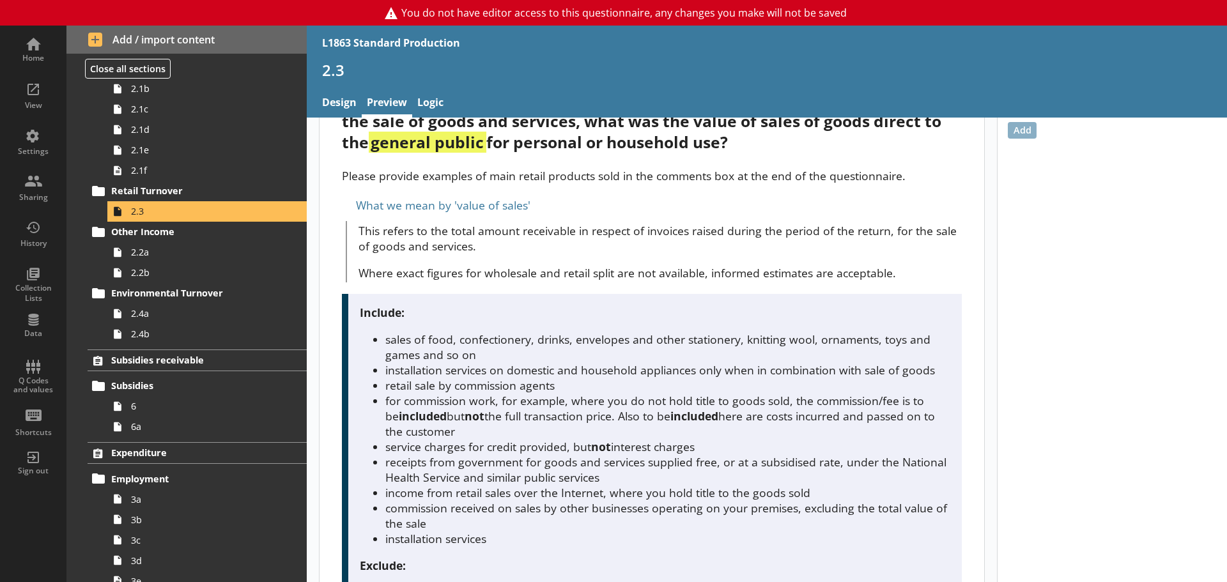
click at [505, 464] on li "receipts from government for goods and services supplied free, or at a subsidis…" at bounding box center [667, 469] width 565 height 31
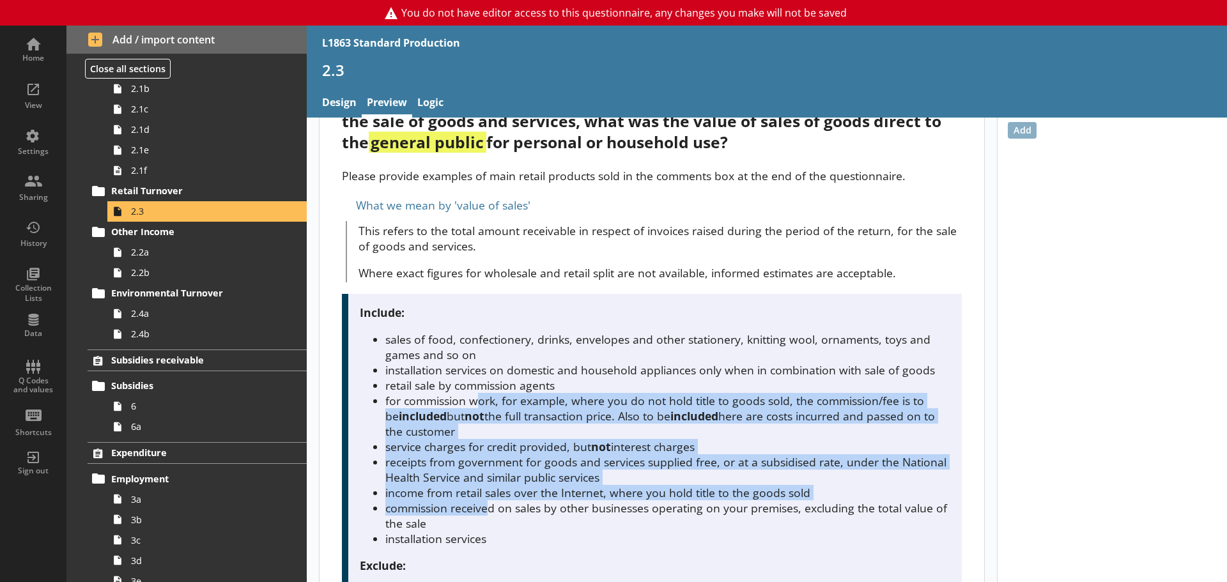
drag, startPoint x: 491, startPoint y: 514, endPoint x: 465, endPoint y: 388, distance: 127.8
click at [473, 400] on ul "sales of food, confectionery, drinks, envelopes and other stationery, knitting …" at bounding box center [655, 439] width 590 height 215
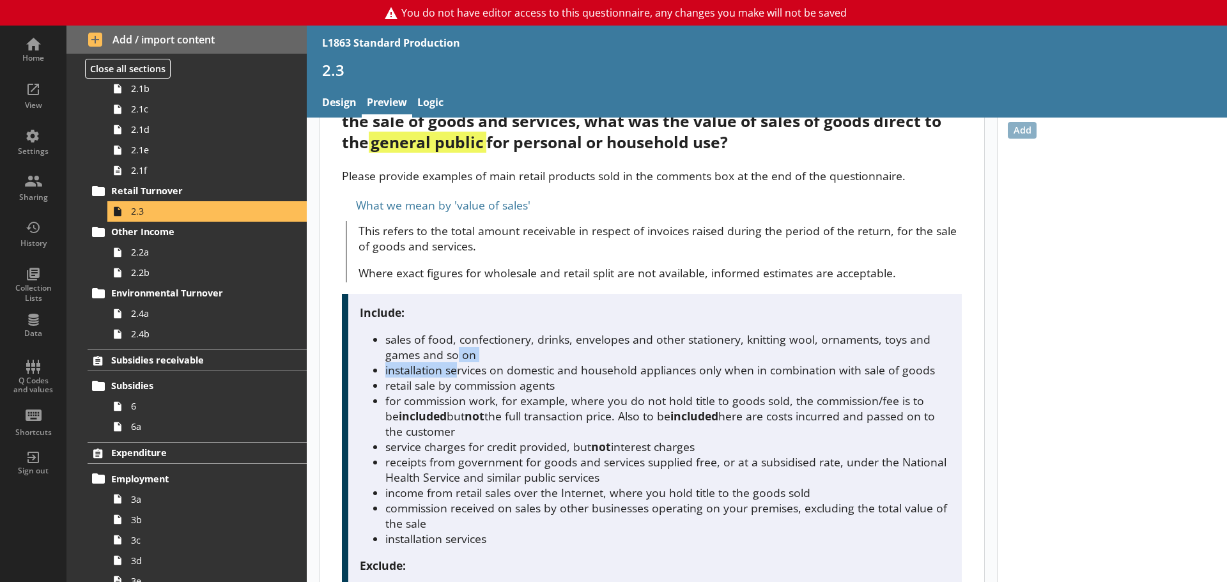
click at [457, 361] on ul "sales of food, confectionery, drinks, envelopes and other stationery, knitting …" at bounding box center [655, 439] width 590 height 215
click at [512, 354] on li "sales of food, confectionery, drinks, envelopes and other stationery, knitting …" at bounding box center [667, 347] width 565 height 31
